Goal: Task Accomplishment & Management: Manage account settings

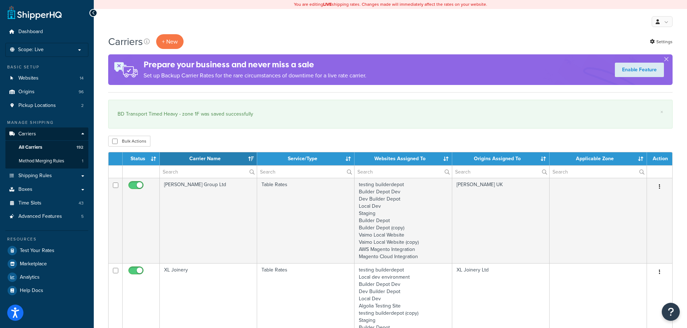
select select "15"
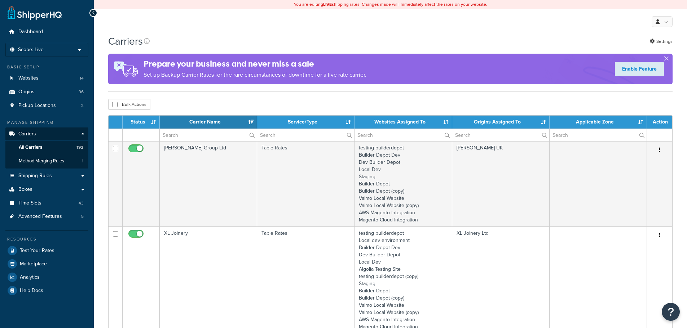
select select "15"
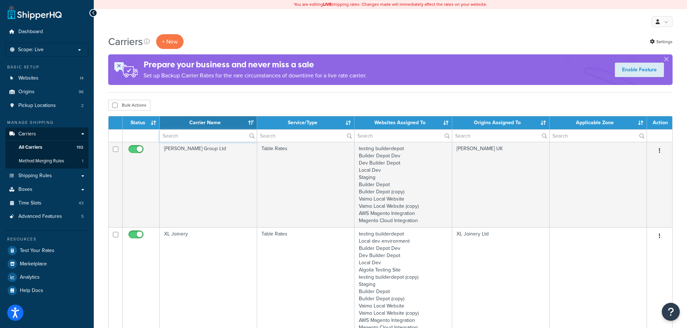
click at [167, 136] on input "text" at bounding box center [208, 136] width 97 height 12
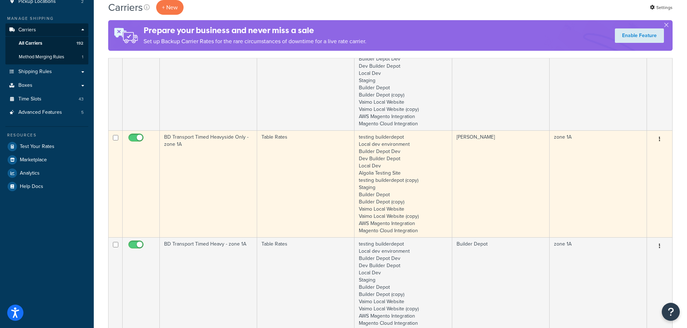
scroll to position [108, 0]
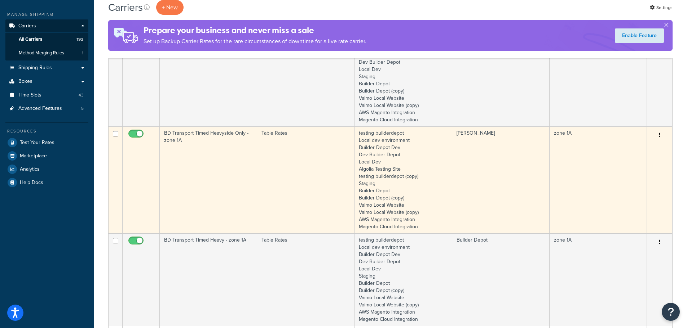
type input "1A"
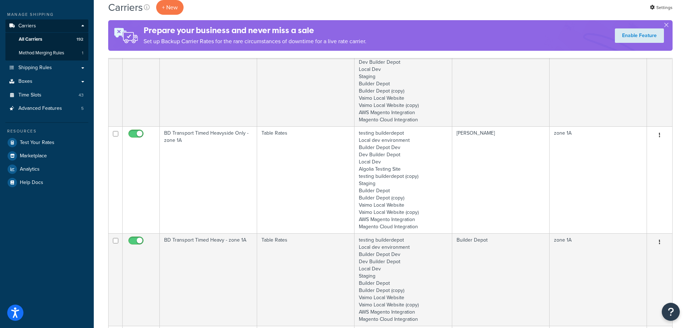
click at [186, 186] on td "BD Transport Timed Heavyside Only - zone 1A" at bounding box center [208, 180] width 97 height 107
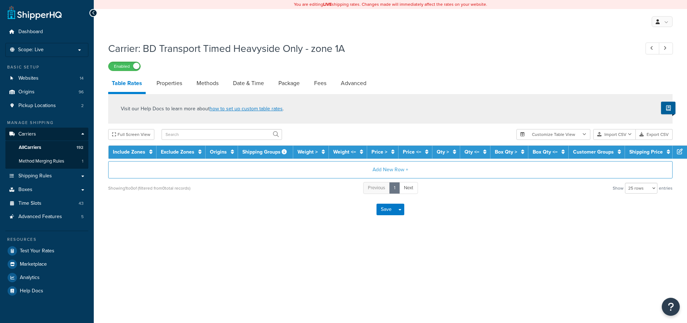
select select "25"
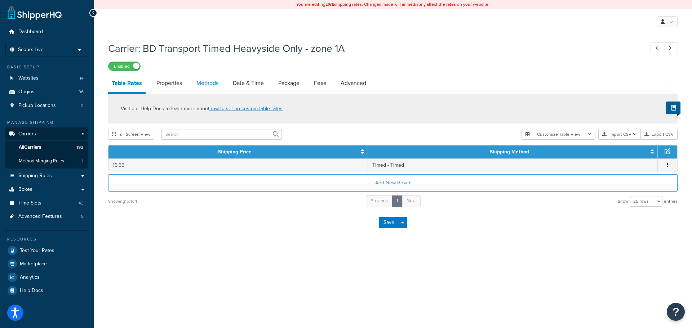
click at [205, 83] on link "Methods" at bounding box center [207, 83] width 29 height 17
select select "25"
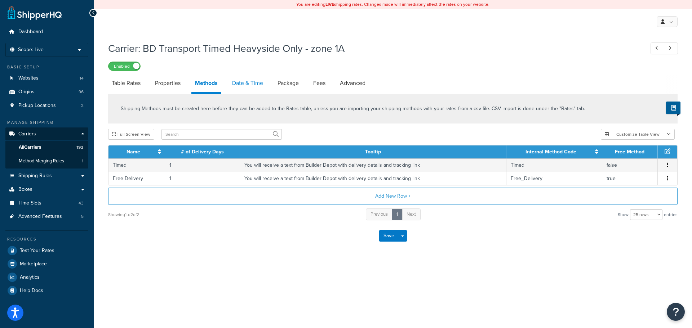
click at [251, 89] on link "Date & Time" at bounding box center [248, 83] width 38 height 17
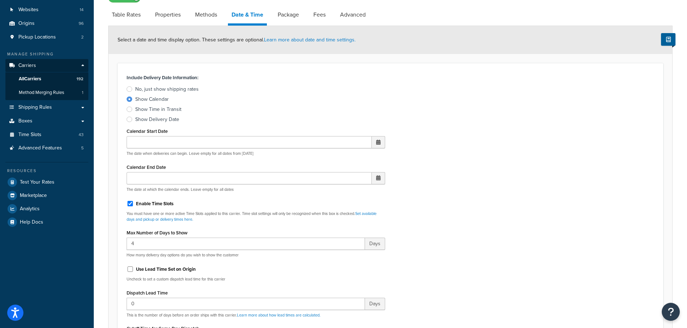
scroll to position [216, 0]
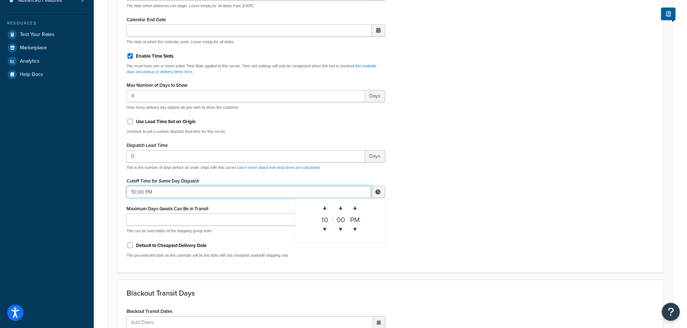
click at [141, 188] on input "10:00 PM" at bounding box center [249, 192] width 244 height 12
click at [328, 230] on span "▼" at bounding box center [325, 229] width 14 height 14
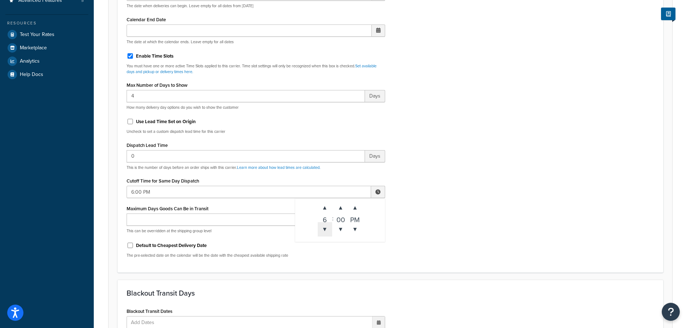
click at [328, 230] on span "▼" at bounding box center [325, 229] width 14 height 14
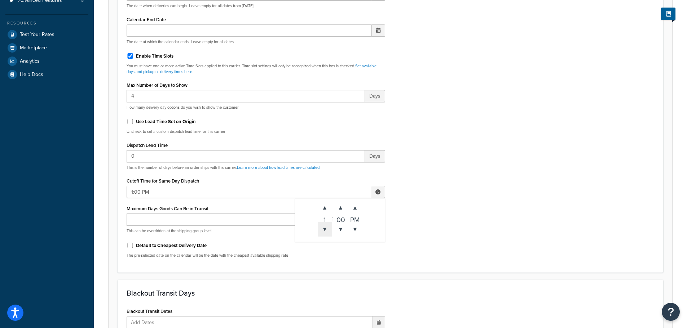
click at [328, 230] on span "▼" at bounding box center [325, 229] width 14 height 14
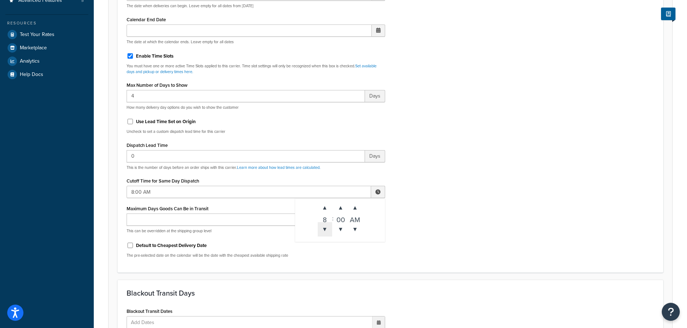
click at [328, 230] on span "▼" at bounding box center [325, 229] width 14 height 14
click at [323, 207] on span "▲" at bounding box center [325, 208] width 14 height 14
type input "8:00 AM"
click at [467, 217] on div "Include Delivery Date Information: No, just show shipping rates Show Calendar S…" at bounding box center [390, 94] width 538 height 339
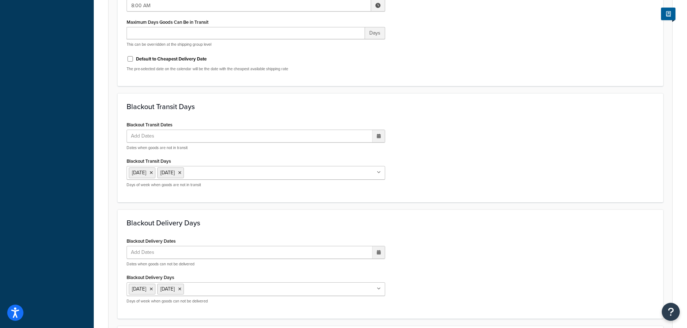
scroll to position [538, 0]
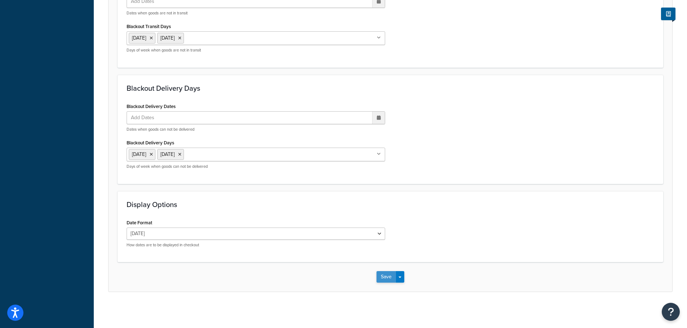
click at [385, 280] on button "Save" at bounding box center [385, 277] width 19 height 12
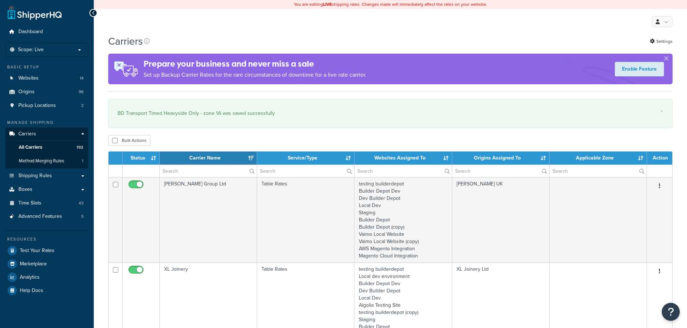
select select "15"
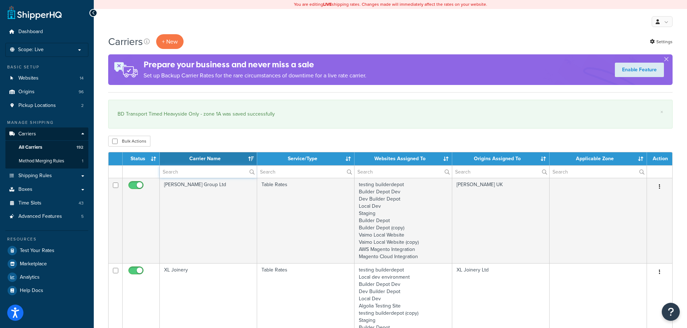
click at [185, 172] on input "text" at bounding box center [208, 172] width 97 height 12
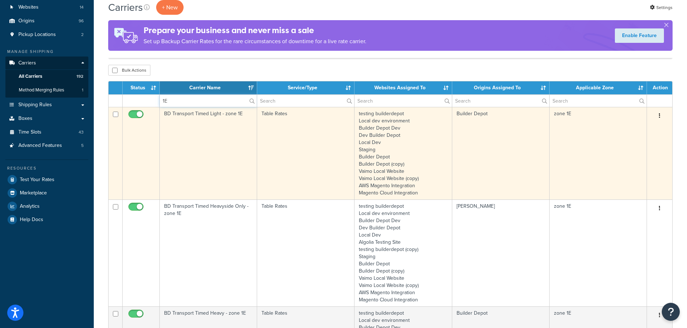
scroll to position [180, 0]
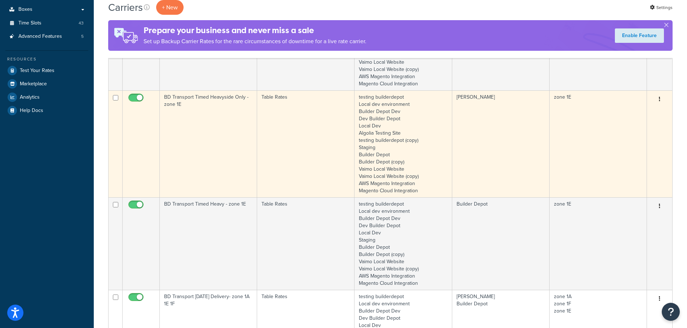
type input "1E"
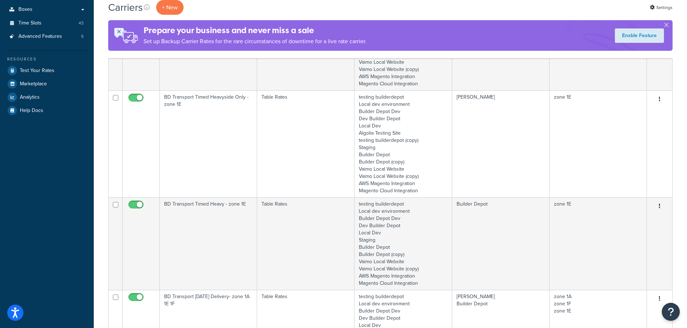
click at [192, 156] on td "BD Transport Timed Heavyside Only - zone 1E" at bounding box center [208, 143] width 97 height 107
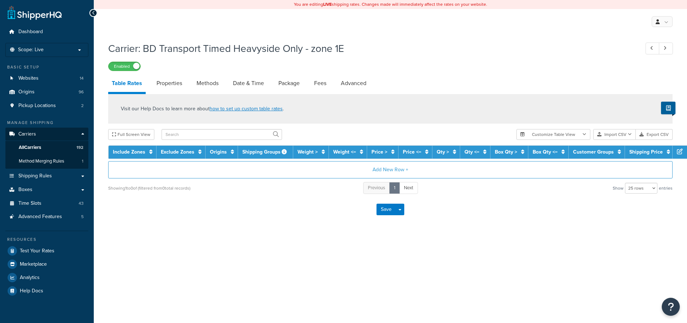
select select "25"
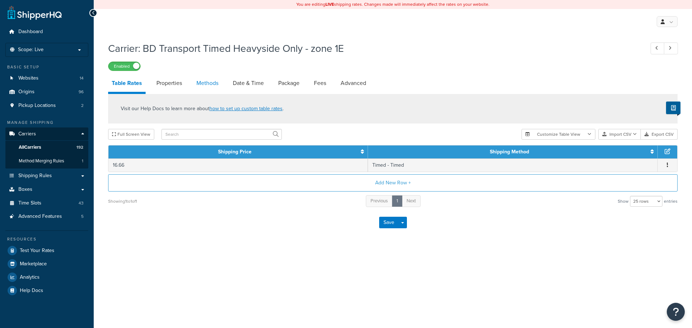
click at [208, 85] on link "Methods" at bounding box center [207, 83] width 29 height 17
select select "25"
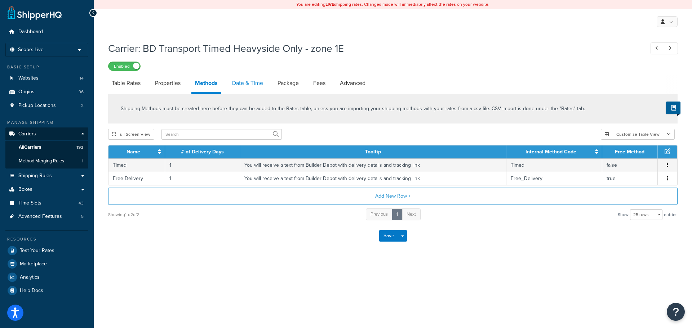
click at [243, 87] on link "Date & Time" at bounding box center [248, 83] width 38 height 17
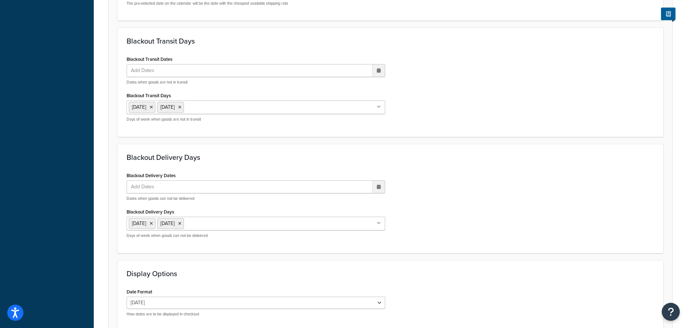
scroll to position [252, 0]
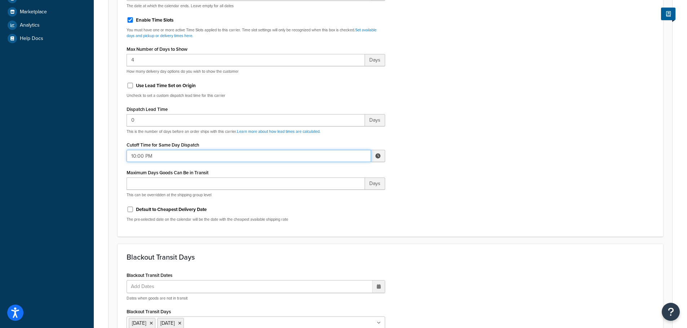
click at [152, 155] on input "10:00 PM" at bounding box center [249, 156] width 244 height 12
click at [324, 189] on span "▼" at bounding box center [325, 193] width 14 height 14
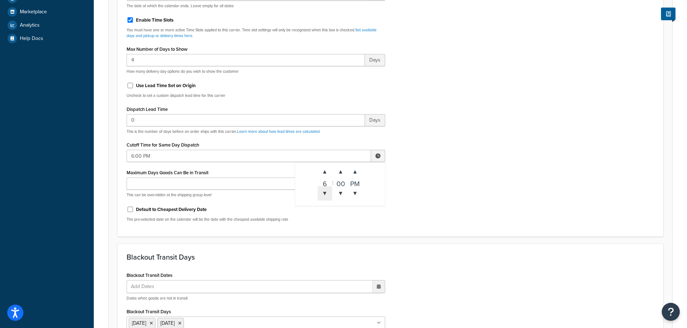
click at [324, 189] on span "▼" at bounding box center [325, 193] width 14 height 14
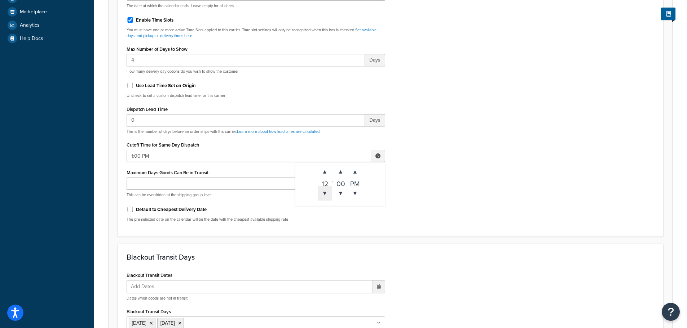
click at [324, 189] on span "▼" at bounding box center [325, 193] width 14 height 14
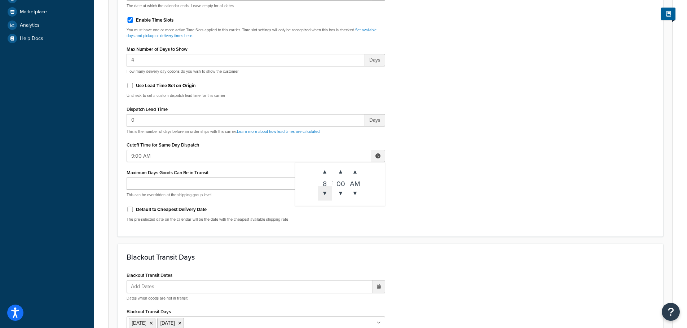
type input "8:00 AM"
click at [491, 200] on div "Include Delivery Date Information: No, just show shipping rates Show Calendar S…" at bounding box center [390, 58] width 538 height 339
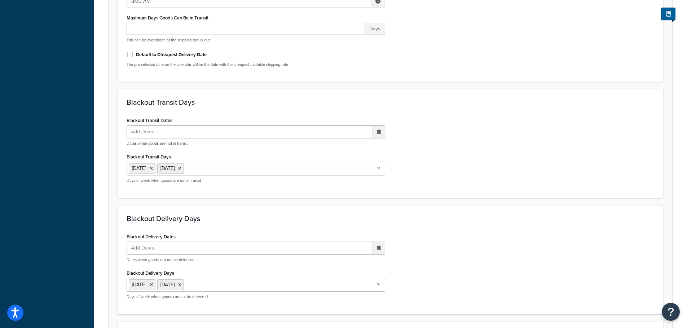
scroll to position [538, 0]
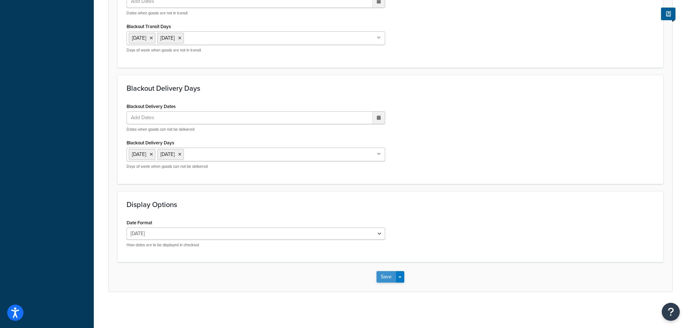
click at [393, 274] on button "Save" at bounding box center [385, 277] width 19 height 12
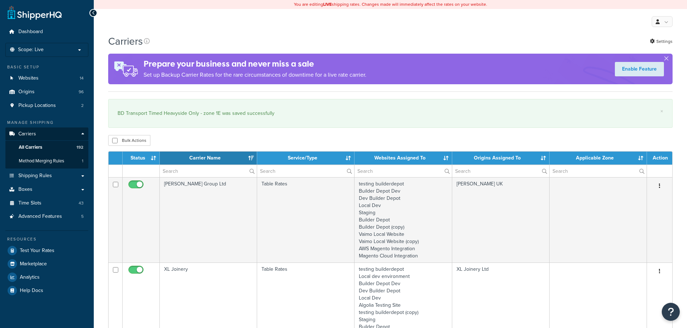
select select "15"
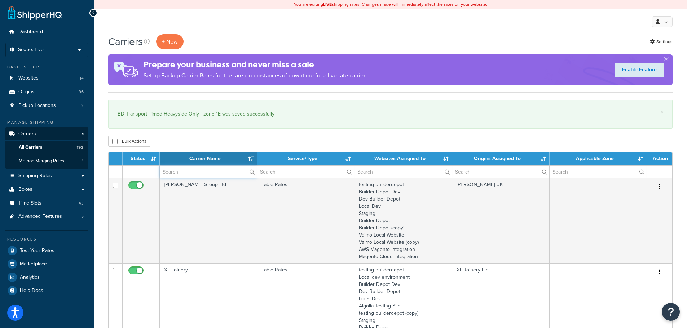
click at [182, 178] on input "text" at bounding box center [208, 172] width 97 height 12
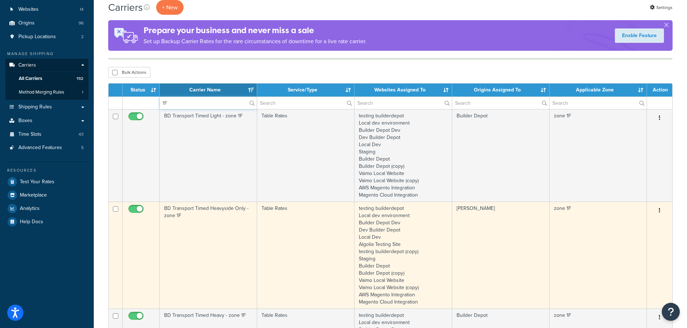
scroll to position [72, 0]
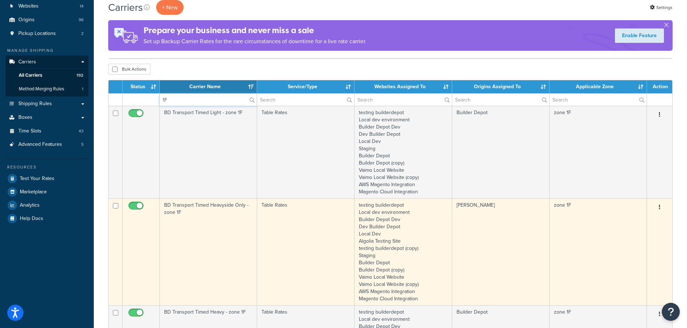
type input "1F"
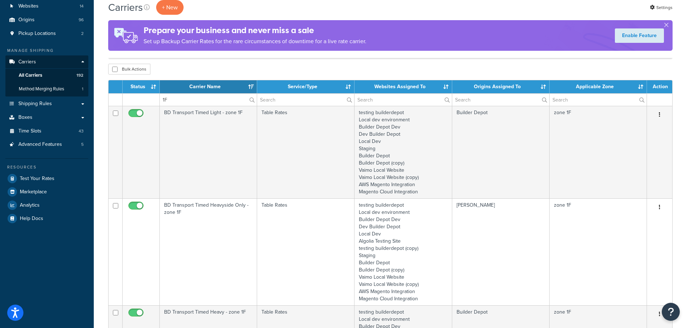
click at [182, 256] on td "BD Transport Timed Heavyside Only - zone 1F" at bounding box center [208, 252] width 97 height 107
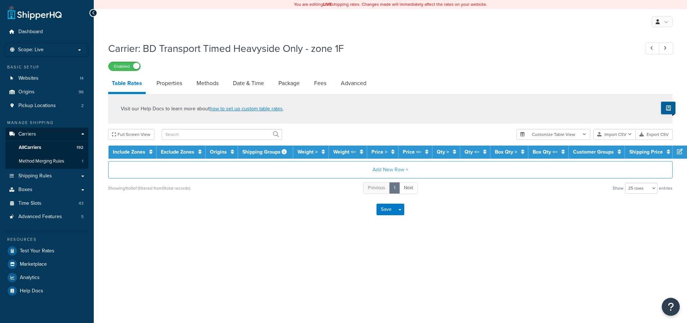
select select "25"
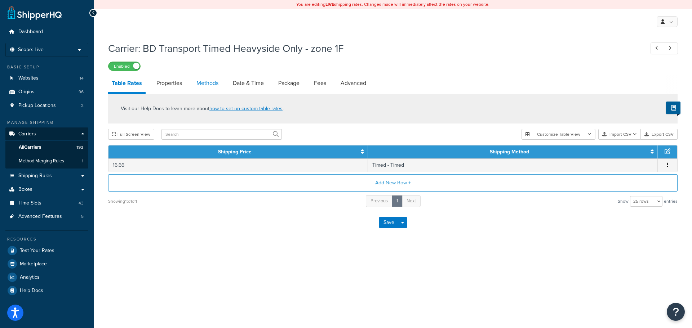
click at [199, 82] on link "Methods" at bounding box center [207, 83] width 29 height 17
select select "25"
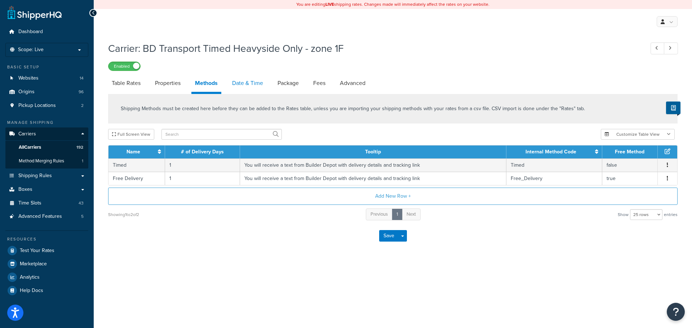
click at [240, 83] on link "Date & Time" at bounding box center [248, 83] width 38 height 17
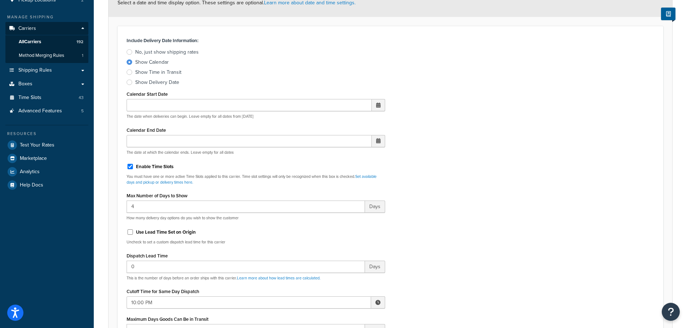
scroll to position [252, 0]
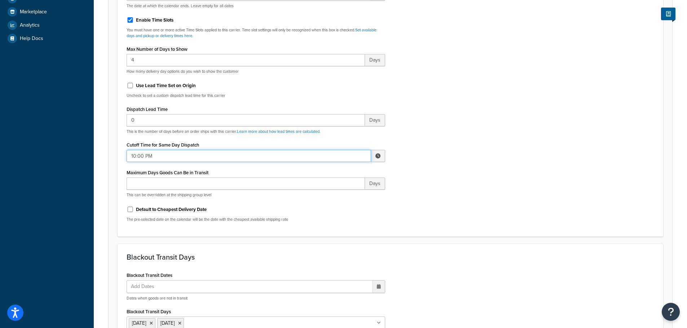
click at [148, 154] on input "10:00 PM" at bounding box center [249, 156] width 244 height 12
click at [330, 195] on span "▼" at bounding box center [325, 193] width 14 height 14
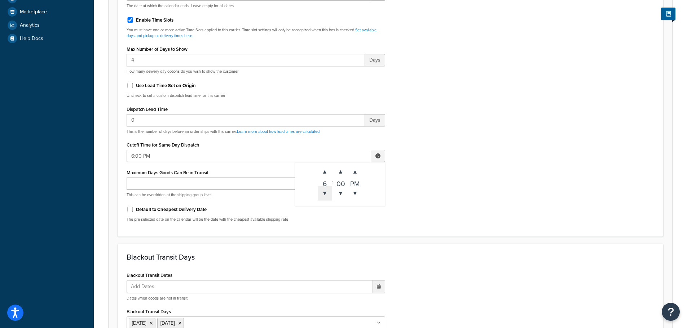
click at [330, 195] on span "▼" at bounding box center [325, 193] width 14 height 14
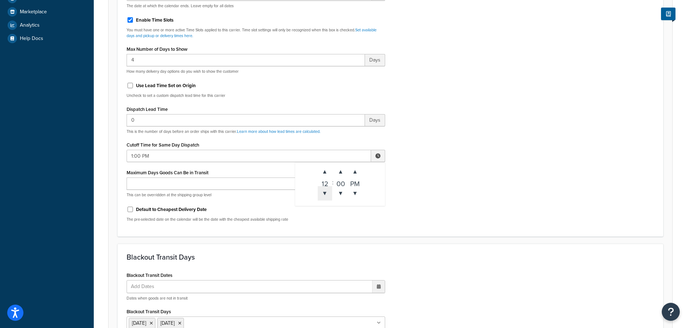
click at [330, 195] on span "▼" at bounding box center [325, 193] width 14 height 14
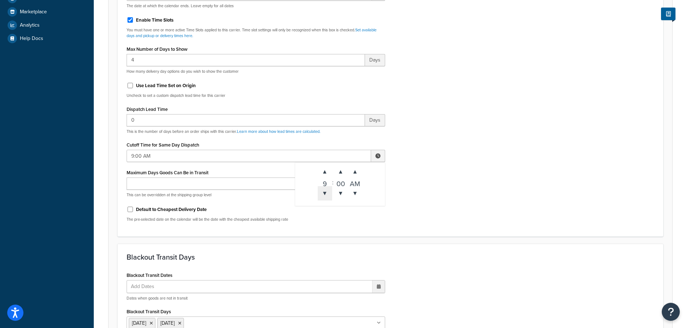
type input "8:00 AM"
click at [498, 201] on div "Include Delivery Date Information: No, just show shipping rates Show Calendar S…" at bounding box center [390, 58] width 538 height 339
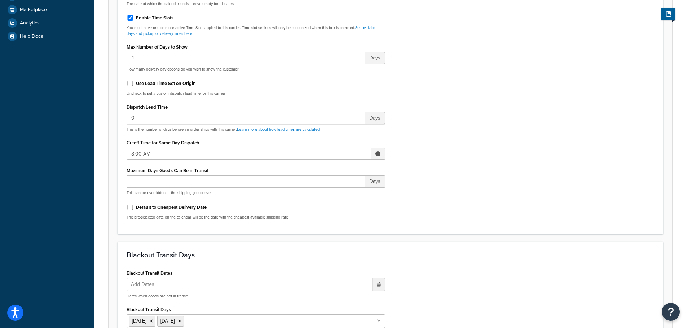
scroll to position [538, 0]
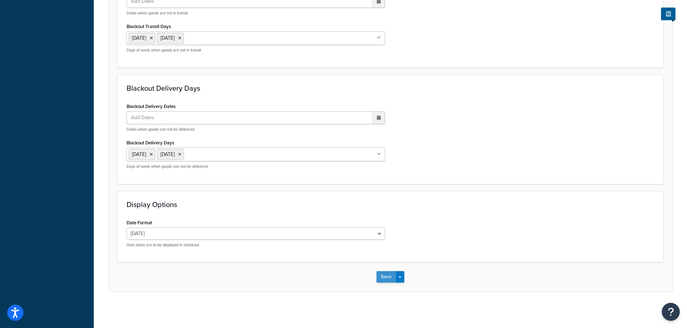
click at [378, 281] on button "Save" at bounding box center [385, 277] width 19 height 12
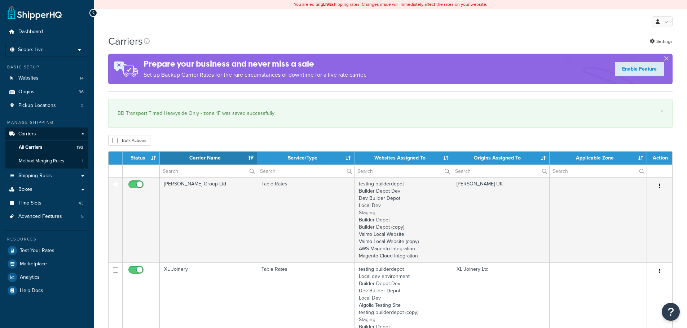
select select "15"
